Goal: Information Seeking & Learning: Learn about a topic

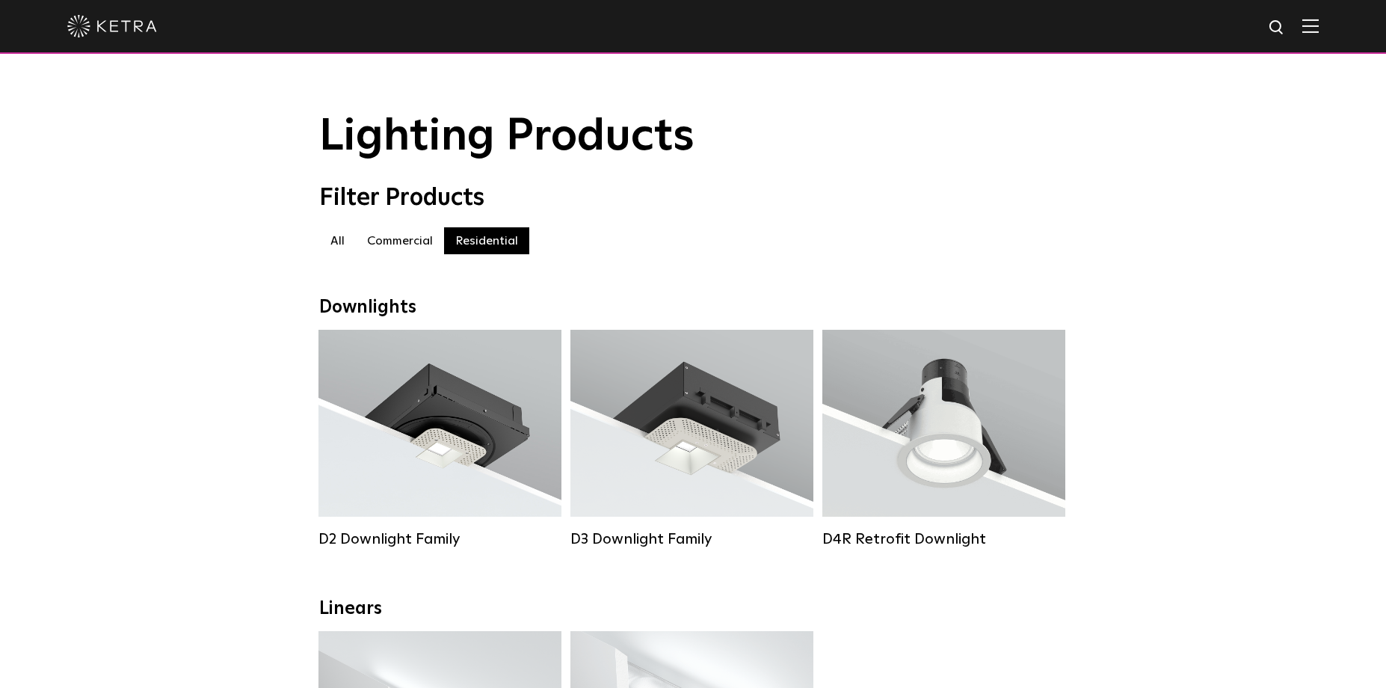
click at [103, 23] on img at bounding box center [112, 26] width 90 height 22
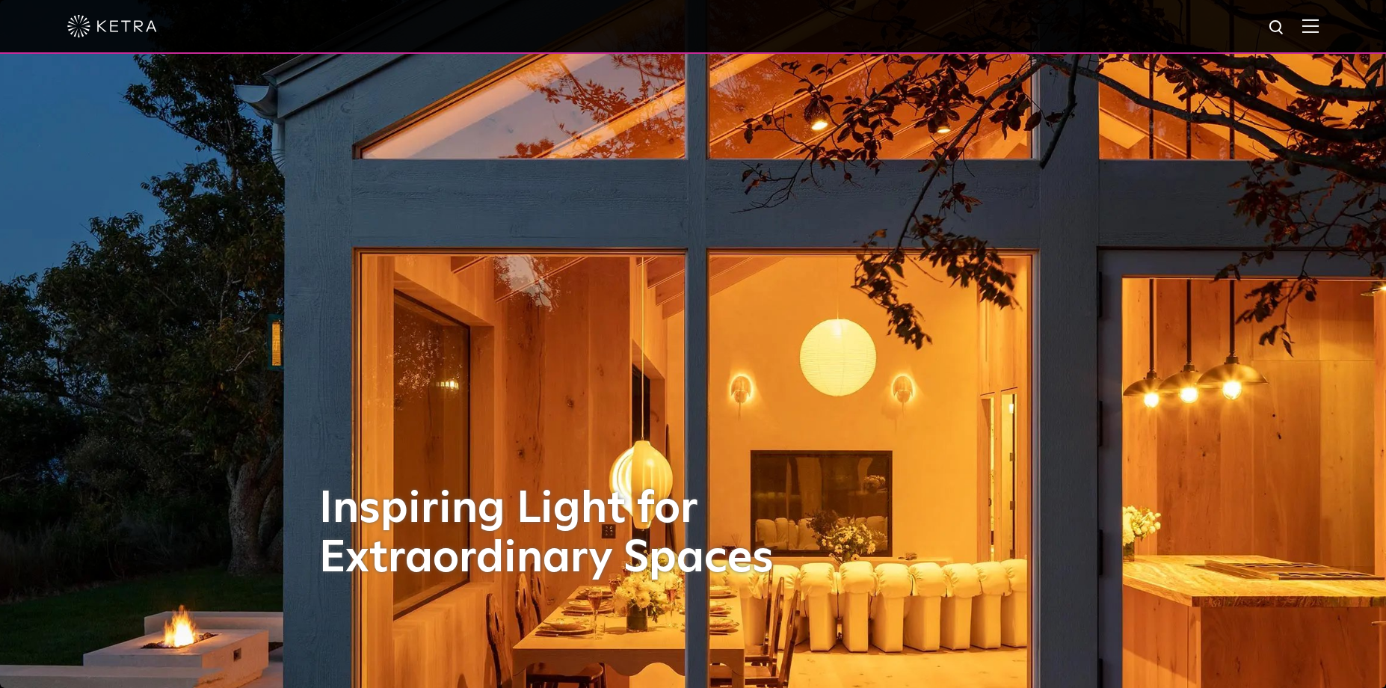
click at [1319, 30] on img at bounding box center [1310, 26] width 16 height 14
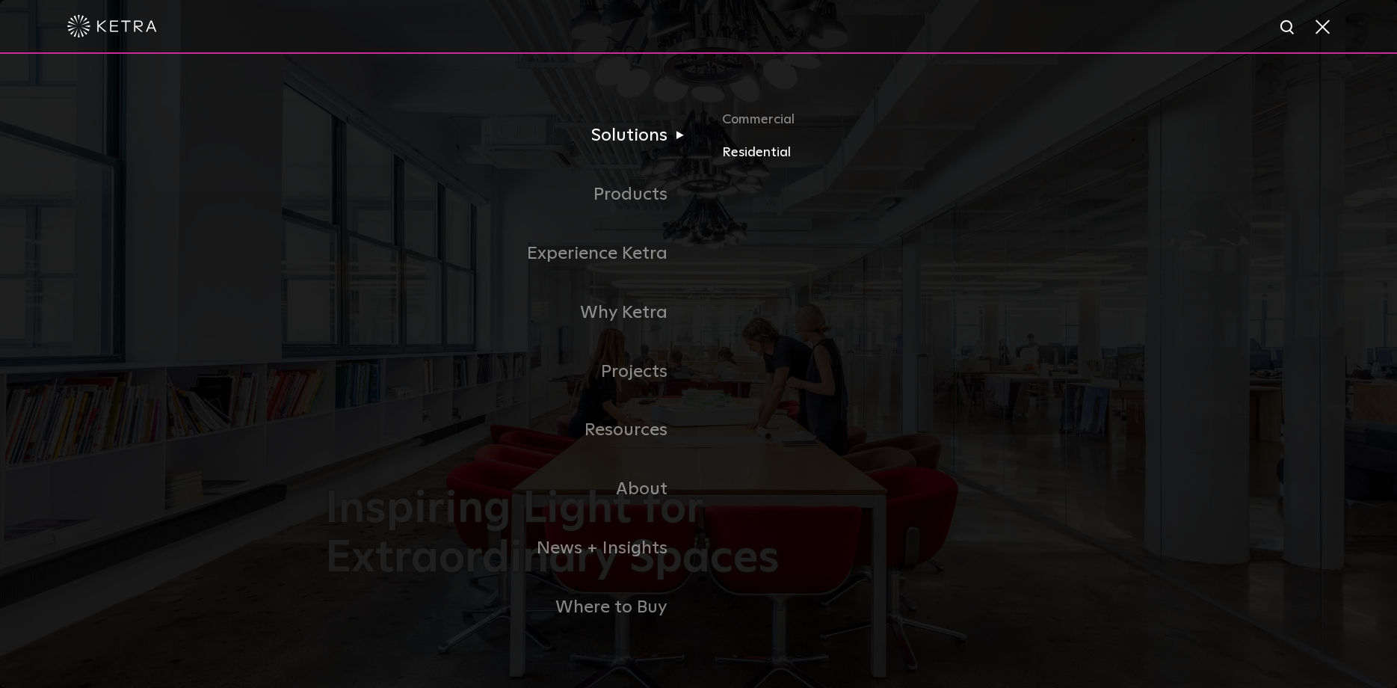
click at [748, 157] on link "Residential" at bounding box center [897, 152] width 350 height 22
